Goal: Find specific page/section: Find specific page/section

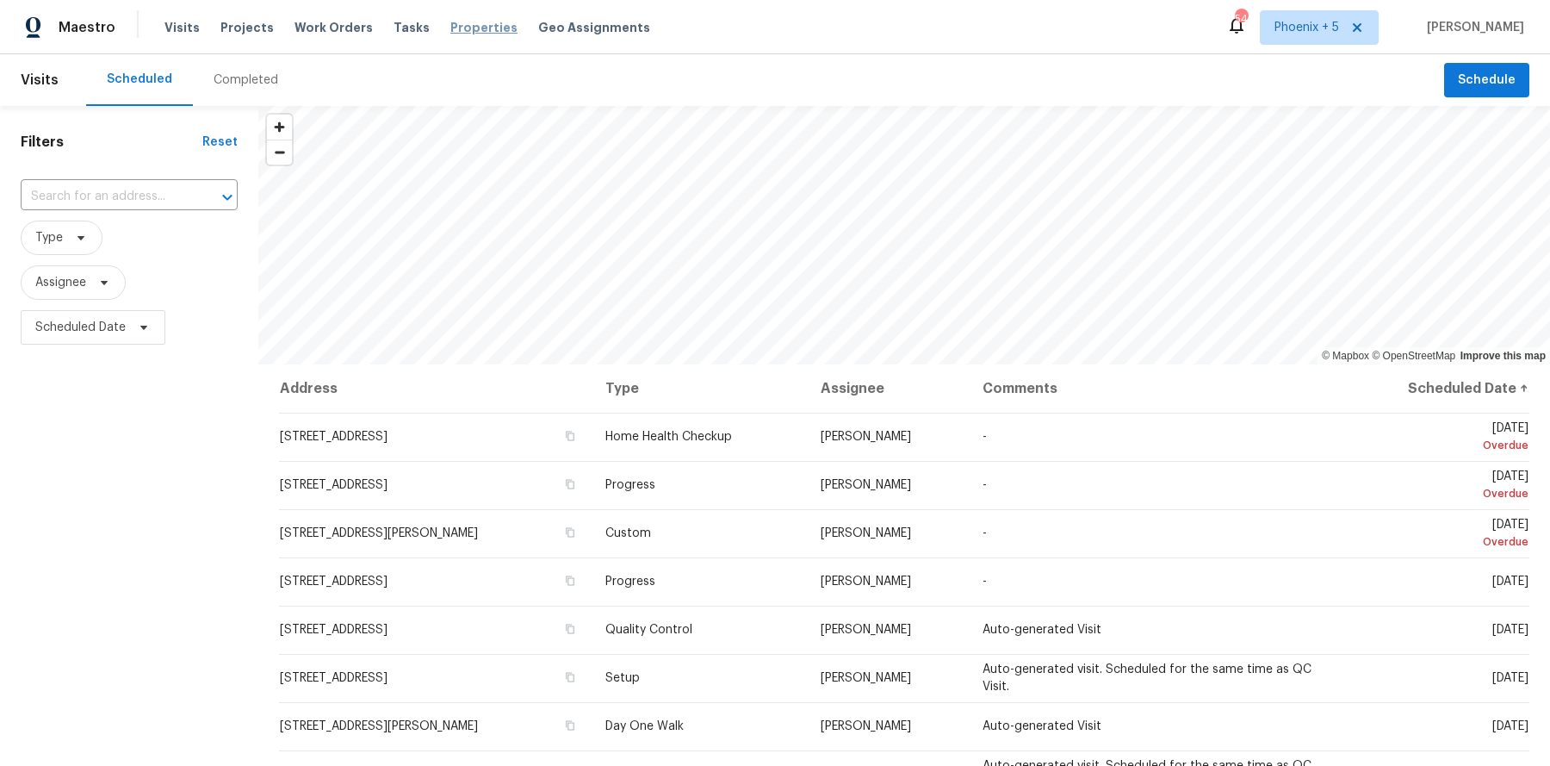
click at [450, 25] on span "Properties" at bounding box center [483, 27] width 67 height 17
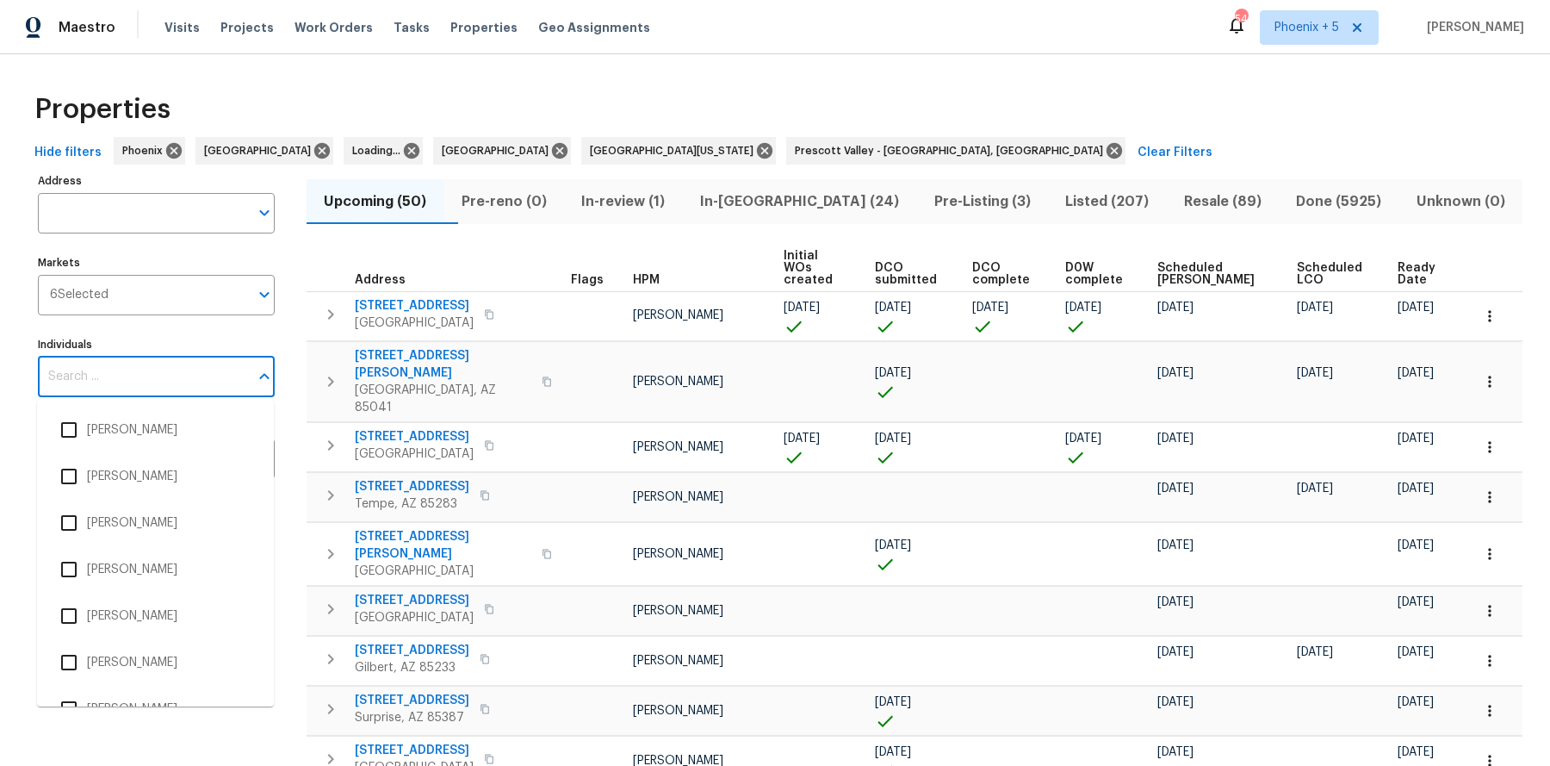
click at [72, 369] on input "Individuals" at bounding box center [143, 377] width 211 height 40
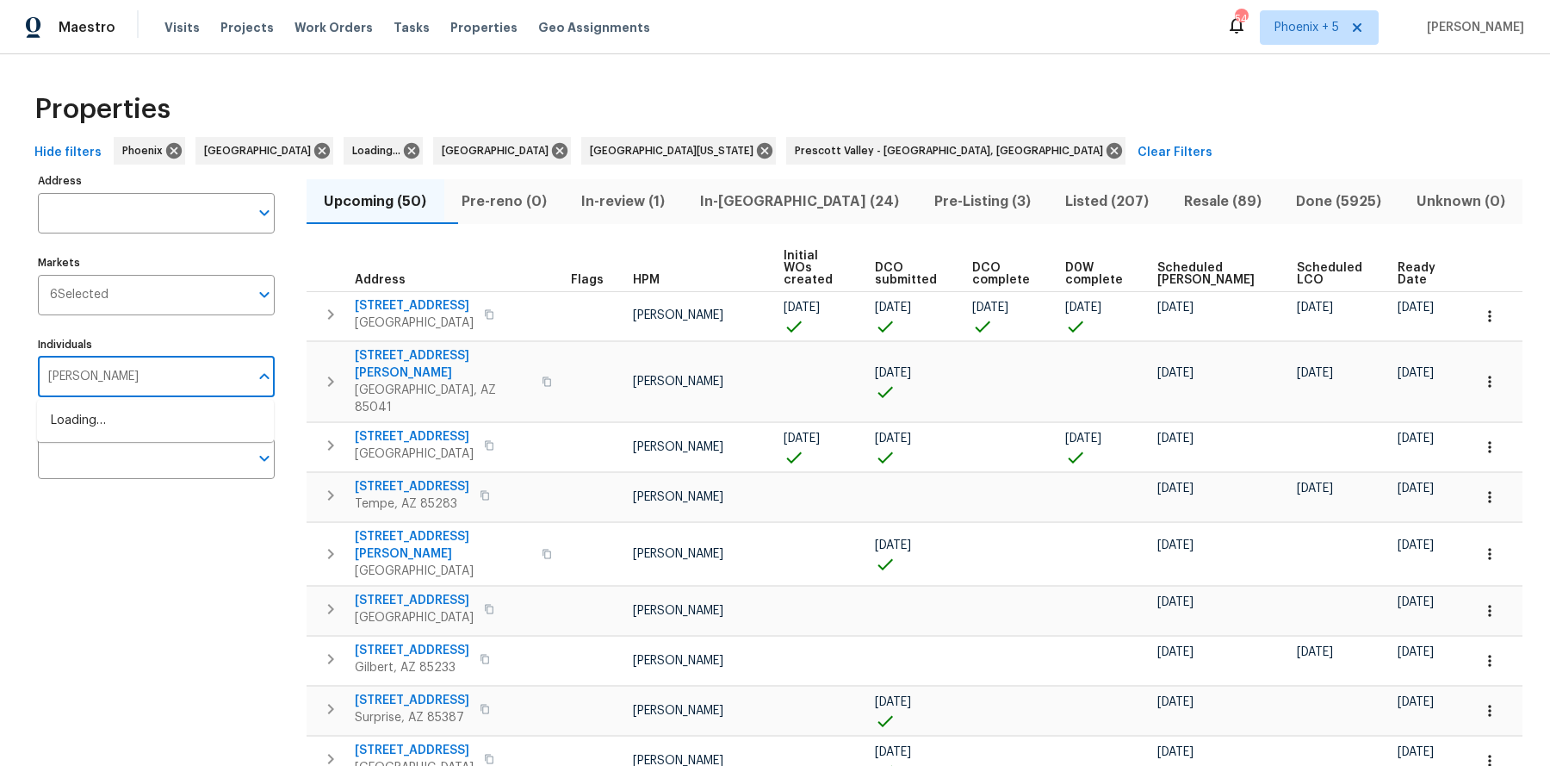
type input "austin hatch"
click at [65, 432] on input "checkbox" at bounding box center [69, 430] width 36 height 36
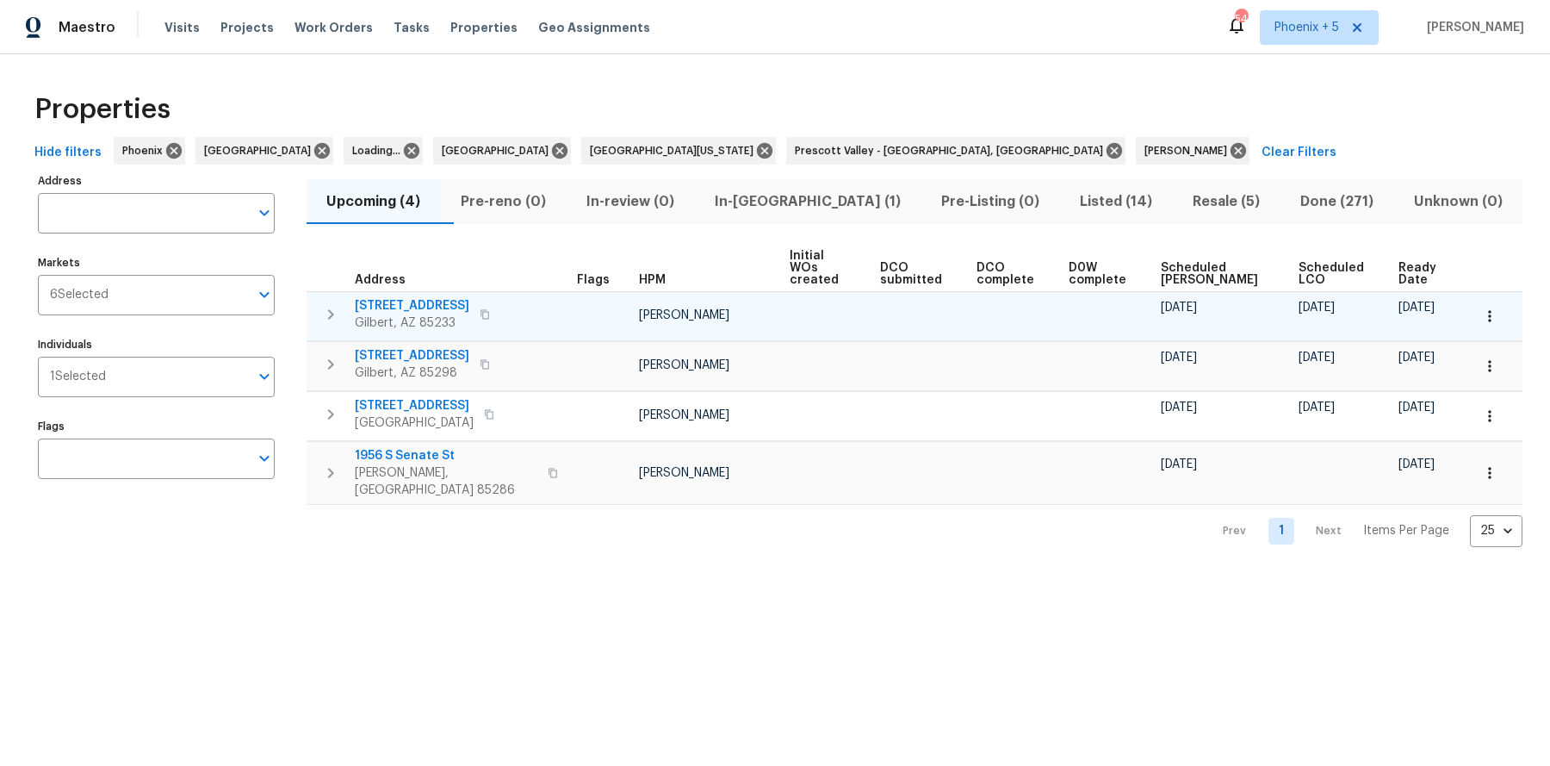
click at [490, 309] on icon "button" at bounding box center [485, 314] width 10 height 10
click at [445, 297] on span "413 S Lake Mirage Dr" at bounding box center [412, 305] width 115 height 17
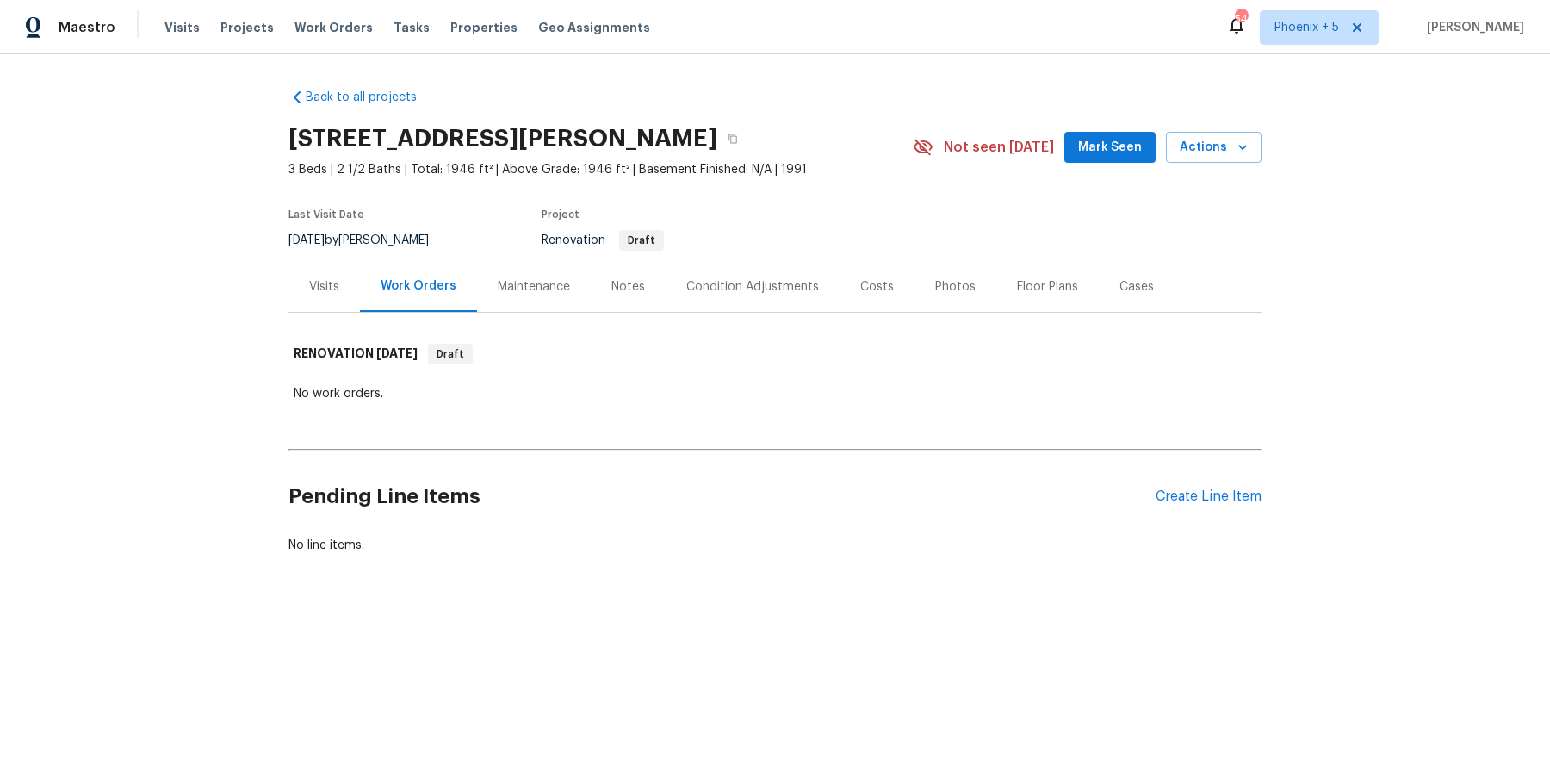
click at [331, 296] on div "Visits" at bounding box center [324, 286] width 71 height 51
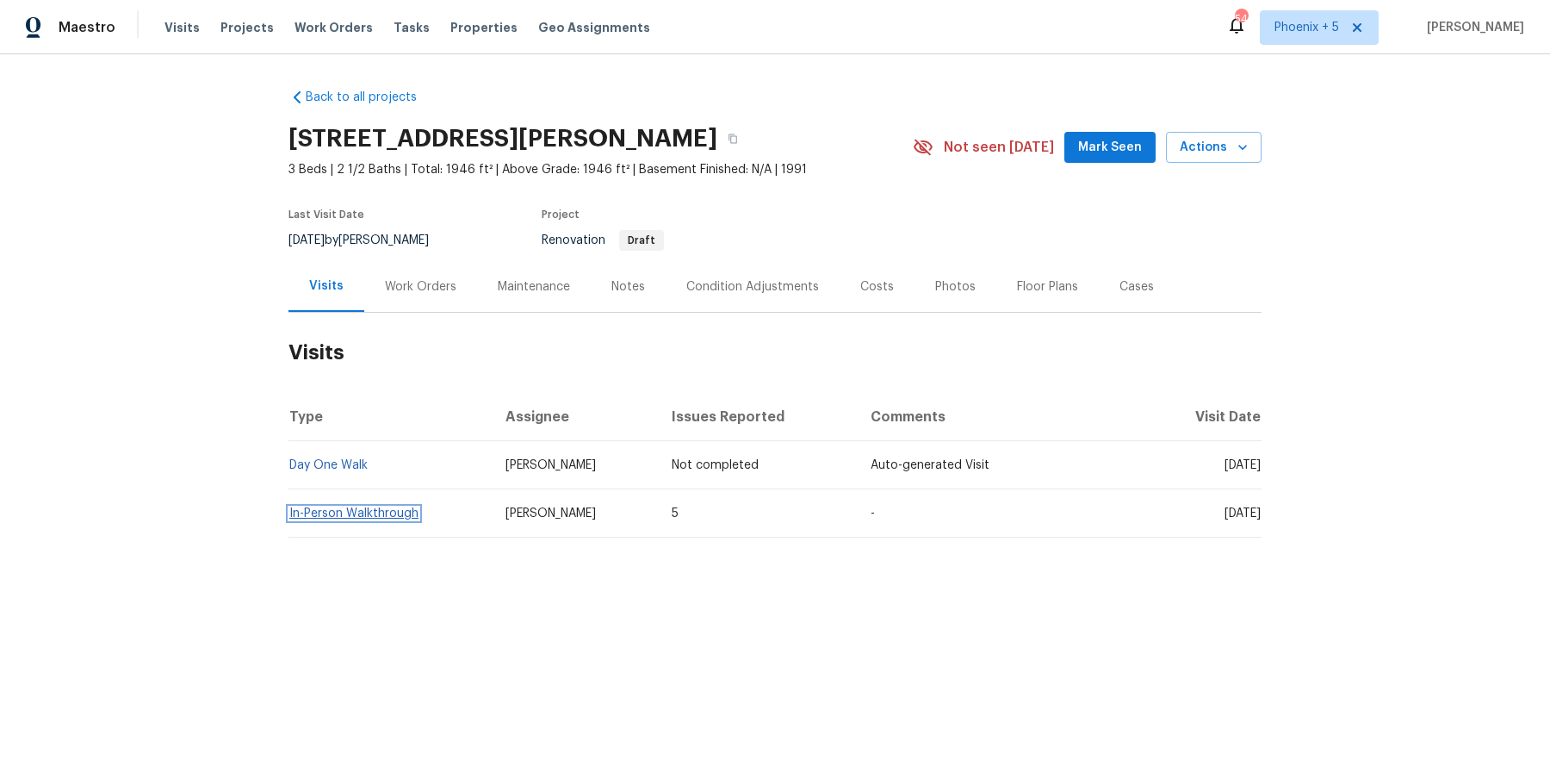
click at [400, 507] on link "In-Person Walkthrough" at bounding box center [353, 513] width 129 height 12
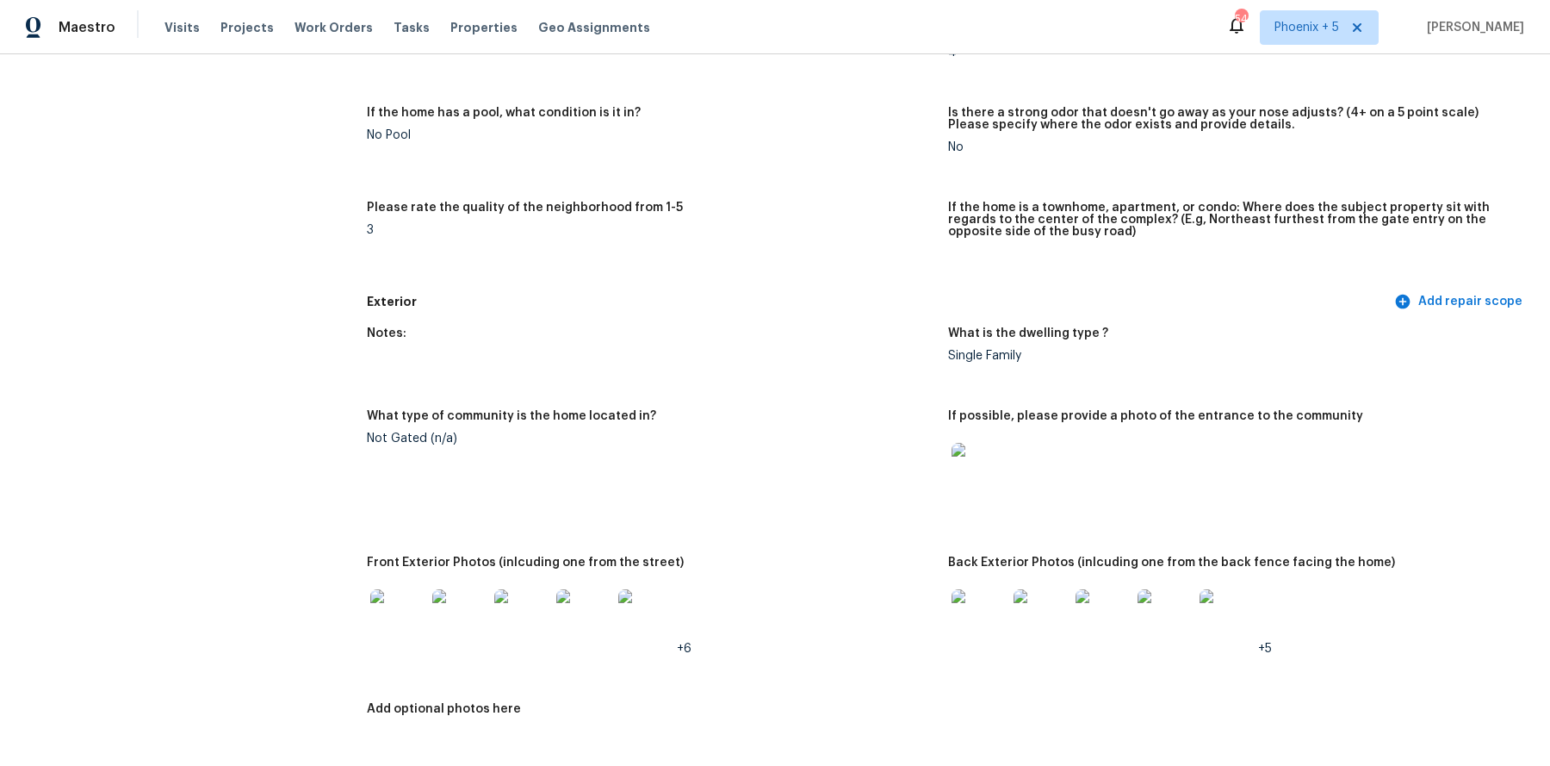
scroll to position [388, 0]
click at [1037, 627] on img at bounding box center [1041, 617] width 55 height 55
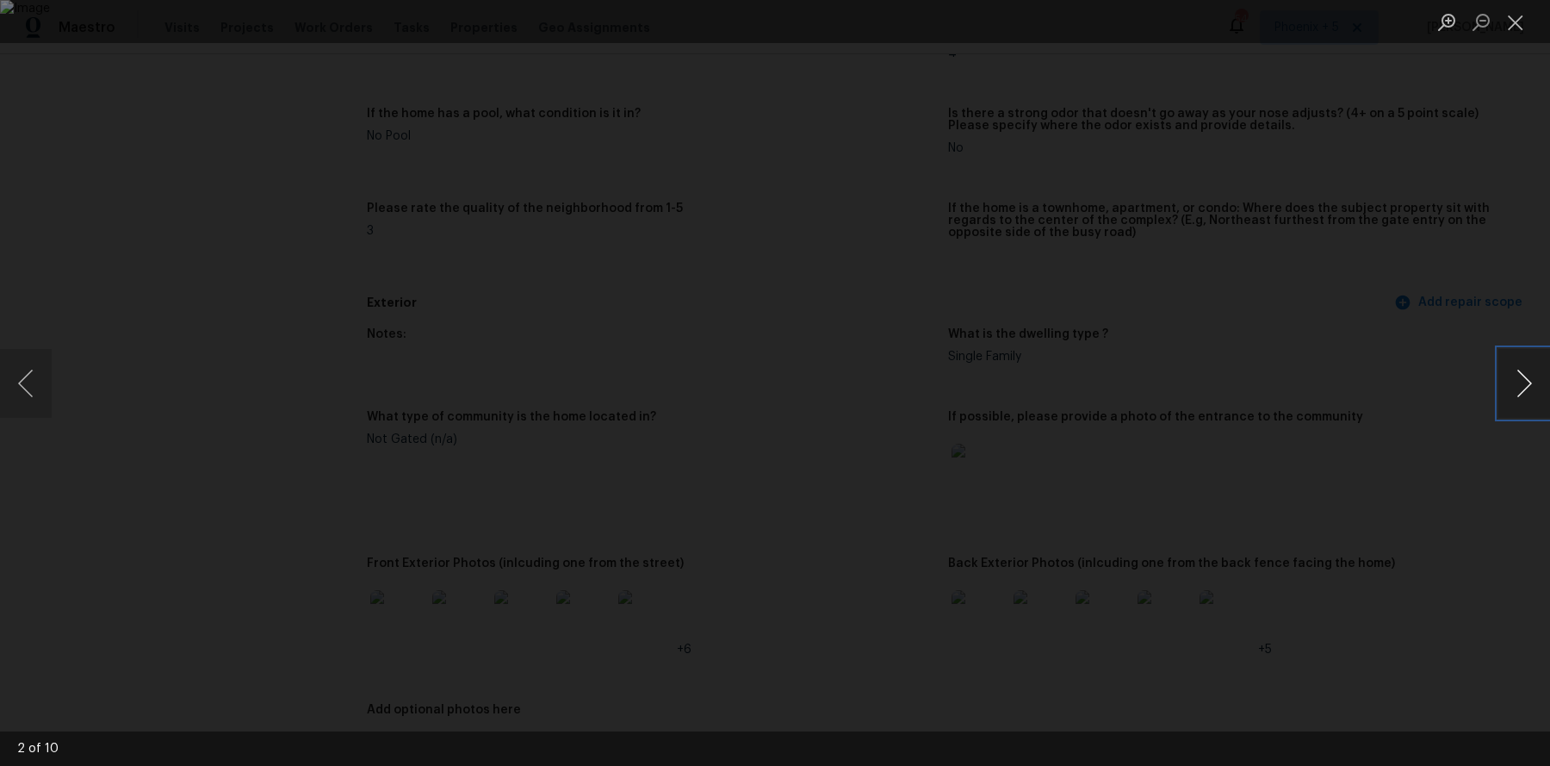
click at [1523, 386] on button "Next image" at bounding box center [1525, 383] width 52 height 69
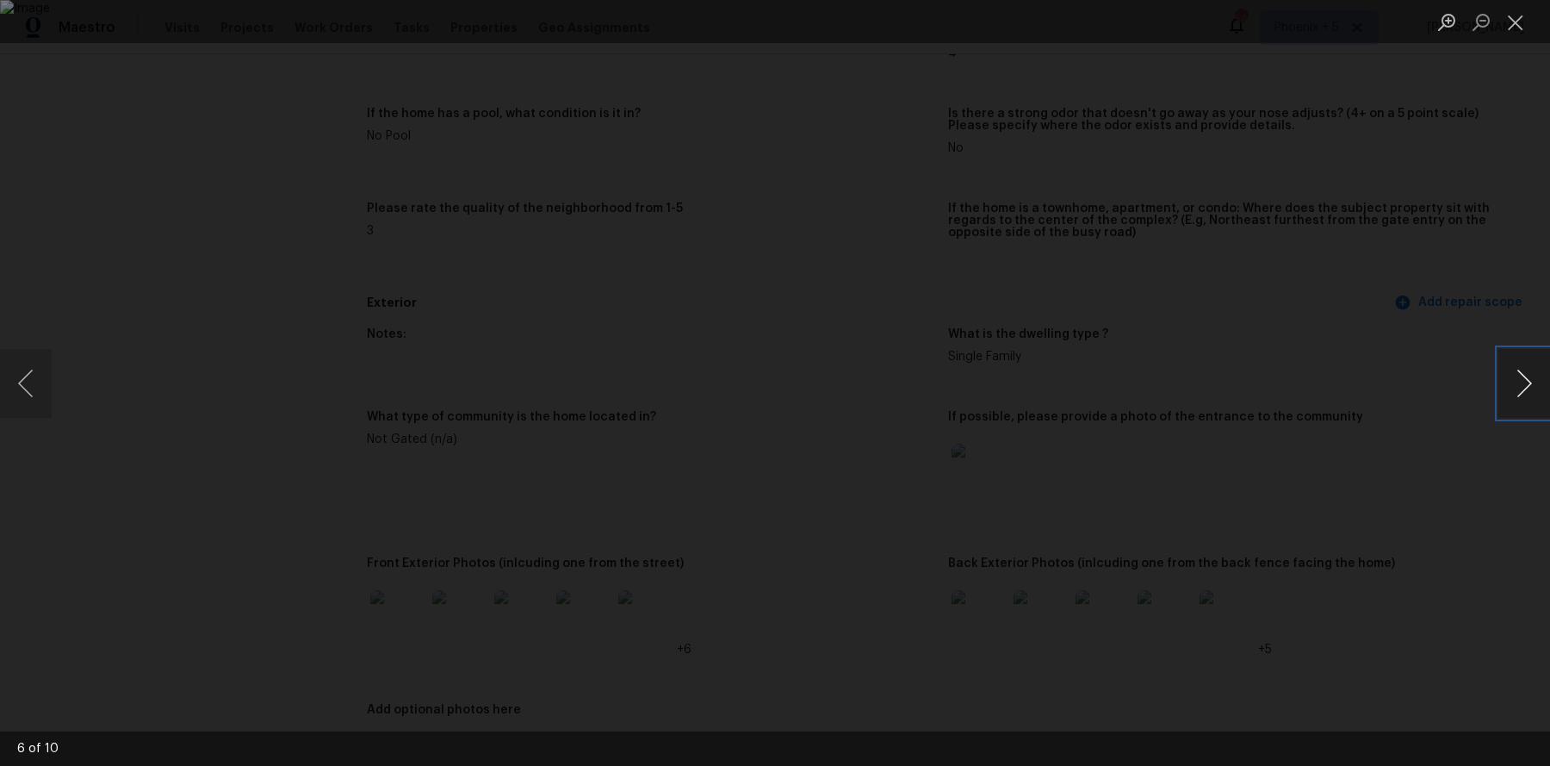
click at [1523, 386] on button "Next image" at bounding box center [1525, 383] width 52 height 69
click at [1517, 21] on button "Close lightbox" at bounding box center [1516, 22] width 34 height 30
